Goal: Download file/media

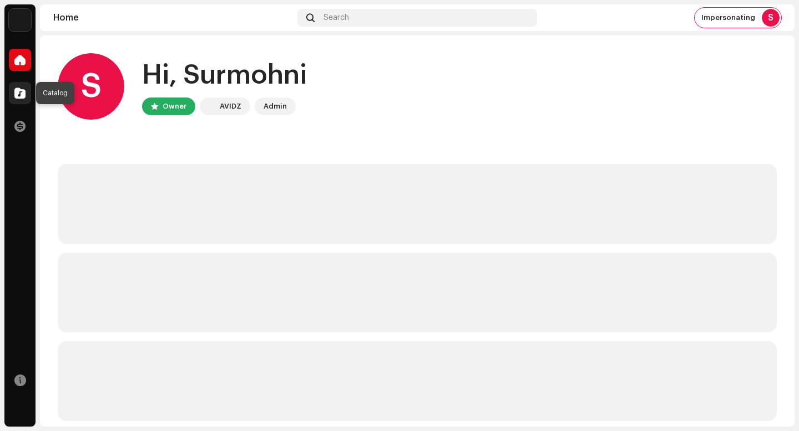
click at [22, 89] on span at bounding box center [19, 93] width 11 height 9
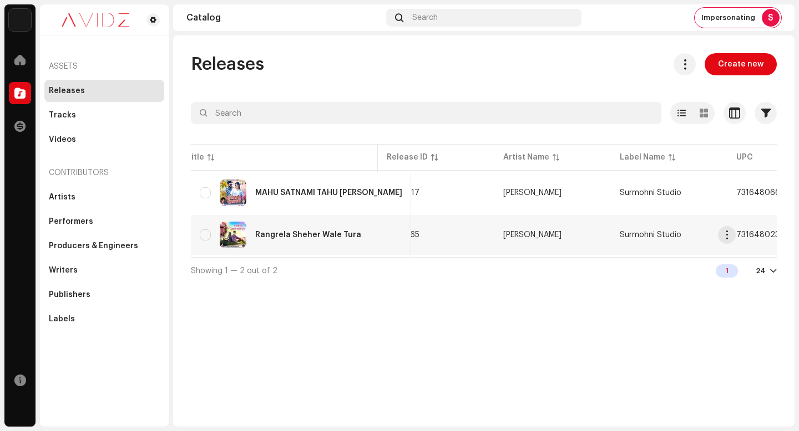
scroll to position [0, 63]
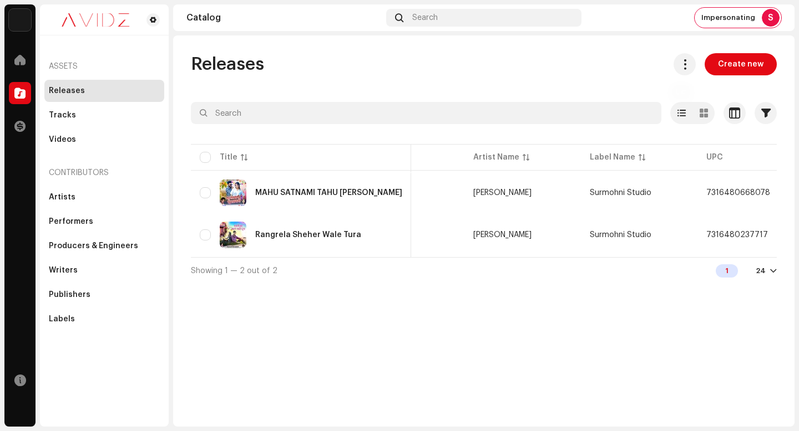
click at [688, 61] on span at bounding box center [684, 64] width 11 height 9
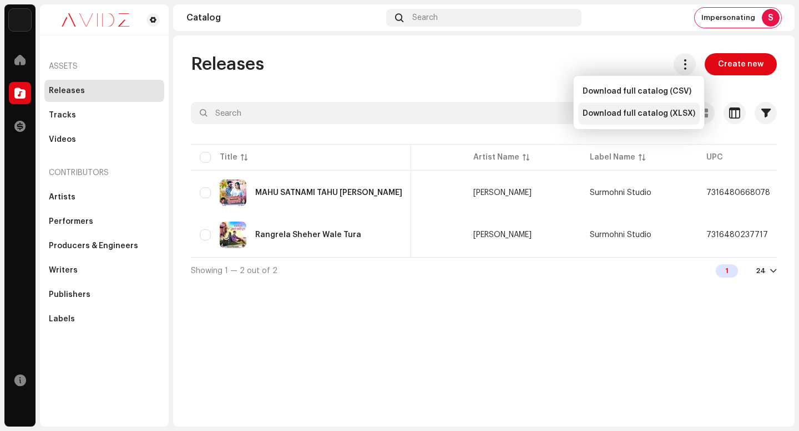
click at [652, 118] on span "Download full catalog (XLSX)" at bounding box center [638, 113] width 113 height 9
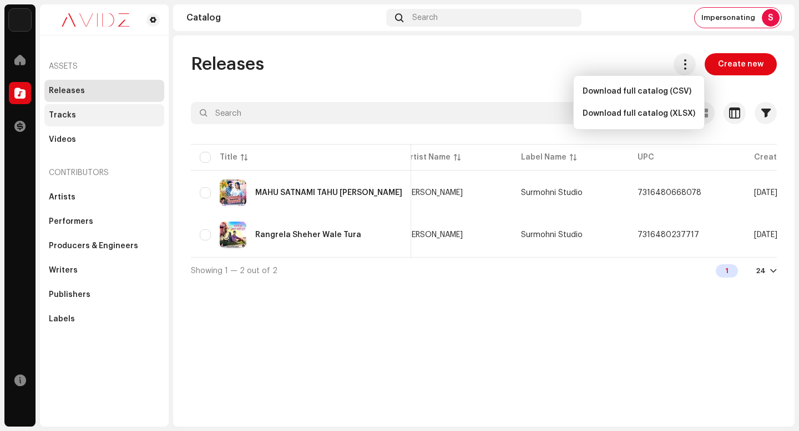
click at [128, 117] on div "Tracks" at bounding box center [104, 115] width 111 height 9
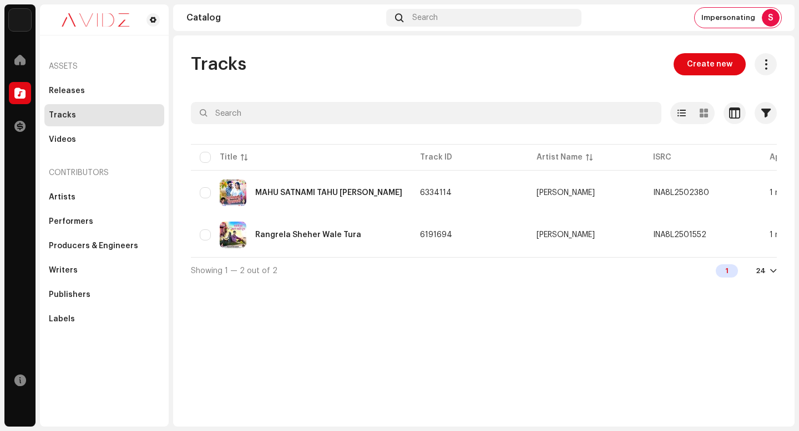
click at [457, 97] on div "Tracks Create new Selected 0 Options Filters Distribution status In progress No…" at bounding box center [483, 168] width 621 height 231
click at [738, 13] on div "Impersonating S" at bounding box center [737, 18] width 87 height 20
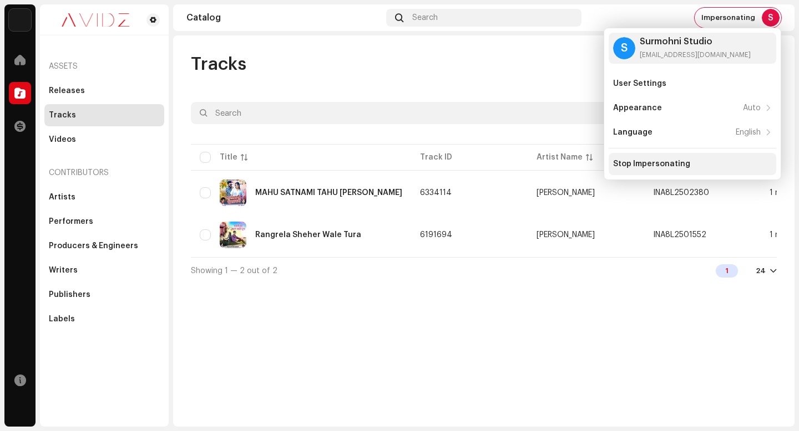
click at [691, 168] on div "Stop Impersonating" at bounding box center [692, 164] width 159 height 9
